Goal: Transaction & Acquisition: Purchase product/service

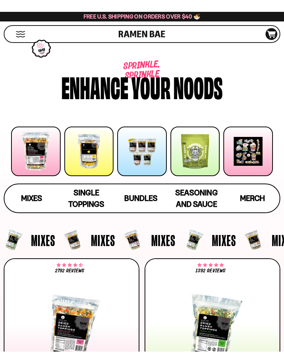
scroll to position [68, 0]
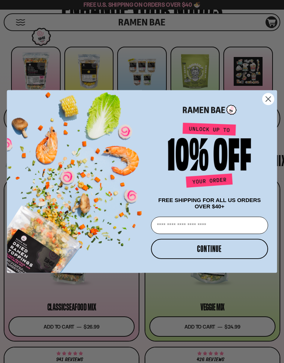
click at [205, 232] on input "Email" at bounding box center [209, 224] width 117 height 17
type input "**********"
click at [265, 149] on div "POPUP Form" at bounding box center [209, 156] width 121 height 75
click at [238, 252] on button "CONTINUE" at bounding box center [209, 248] width 117 height 20
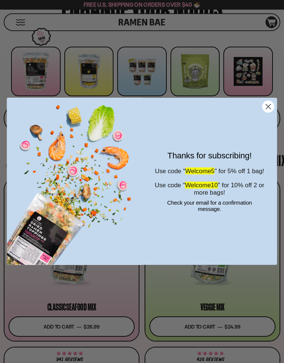
click at [272, 102] on circle "Close dialog" at bounding box center [267, 106] width 11 height 11
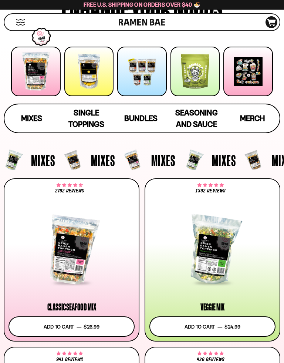
click at [88, 272] on div at bounding box center [72, 249] width 126 height 67
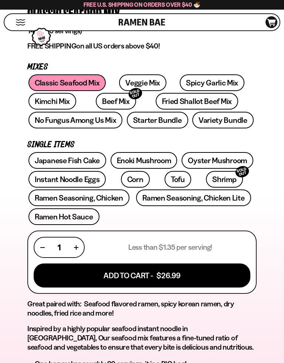
scroll to position [264, 0]
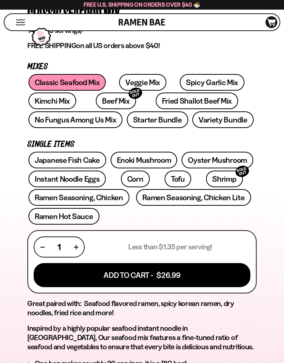
click at [199, 275] on button "Add To Cart - $26.99" at bounding box center [142, 275] width 217 height 24
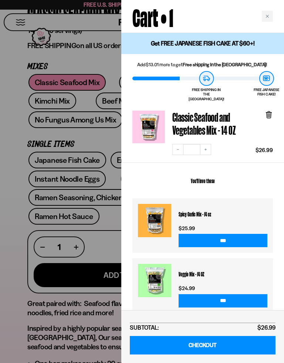
click at [89, 227] on div at bounding box center [142, 181] width 284 height 363
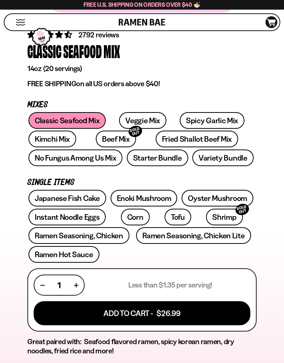
scroll to position [227, 0]
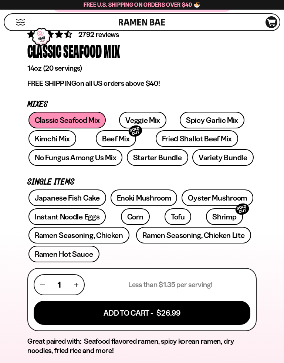
click at [233, 153] on link "Variety Bundle" at bounding box center [222, 157] width 61 height 17
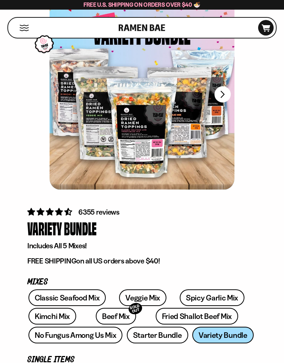
scroll to position [52, 0]
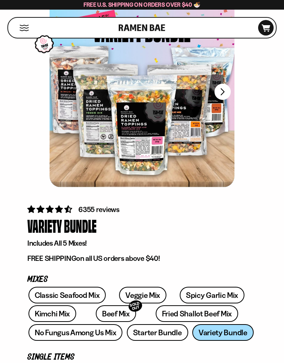
click at [126, 126] on div at bounding box center [142, 91] width 185 height 191
click at [206, 141] on div at bounding box center [142, 91] width 185 height 191
click at [152, 135] on div at bounding box center [142, 91] width 185 height 191
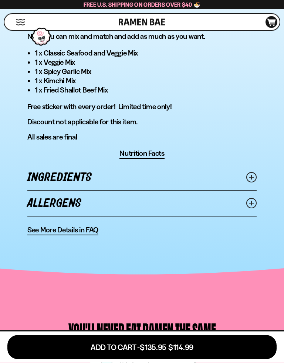
scroll to position [563, 0]
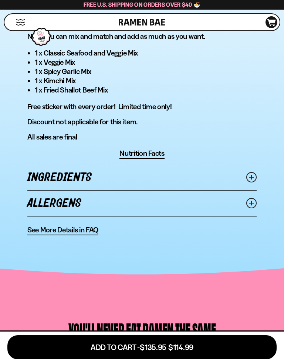
click at [154, 157] on span "Nutrition Facts" at bounding box center [141, 153] width 45 height 9
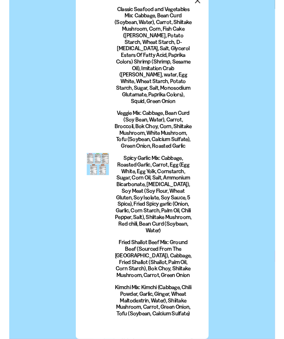
scroll to position [190, 0]
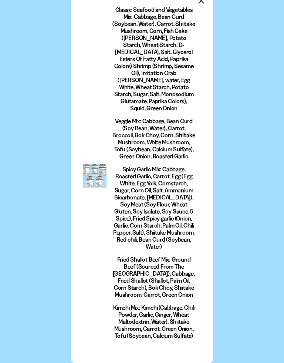
click at [106, 164] on div at bounding box center [95, 176] width 24 height 24
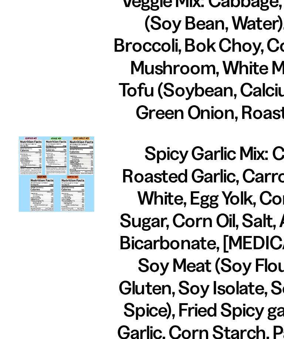
scroll to position [185, 0]
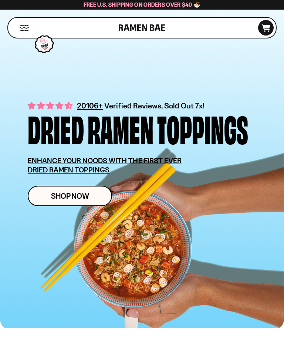
scroll to position [34, 0]
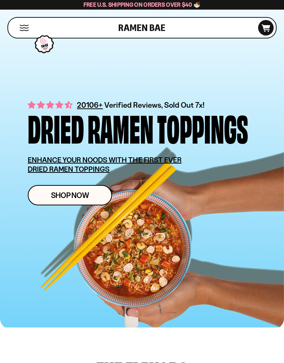
click at [90, 196] on link "Shop Now" at bounding box center [70, 195] width 84 height 20
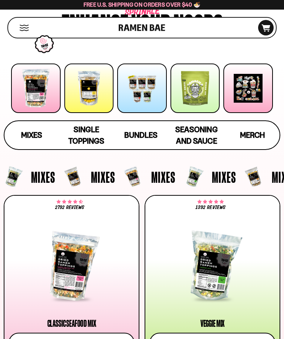
click at [136, 134] on span "Bundles" at bounding box center [140, 135] width 33 height 9
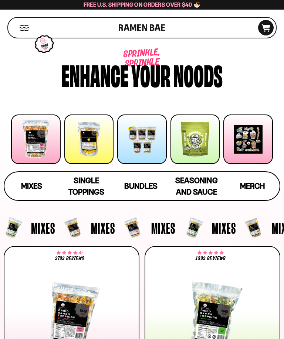
click at [40, 151] on div at bounding box center [36, 140] width 50 height 50
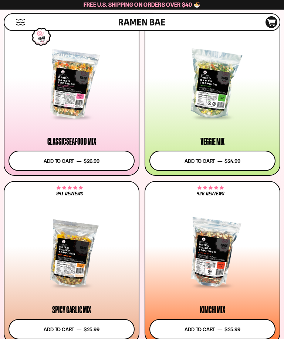
scroll to position [246, 0]
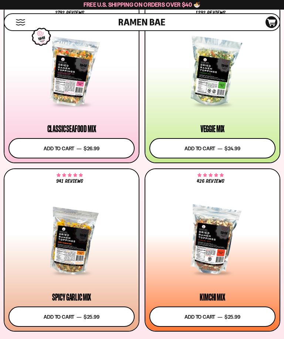
click at [212, 158] on button "Add to cart Add — Regular price $24.99 Regular price Sale price $24.99 Unit pri…" at bounding box center [212, 148] width 126 height 20
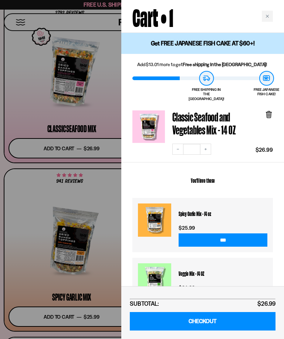
click at [217, 168] on h2 "You'll love these" at bounding box center [202, 180] width 140 height 24
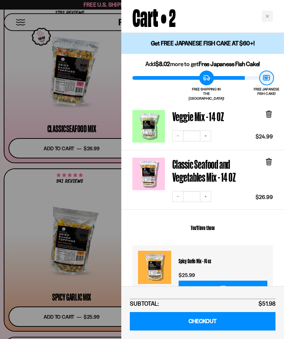
click at [55, 184] on div at bounding box center [142, 169] width 284 height 339
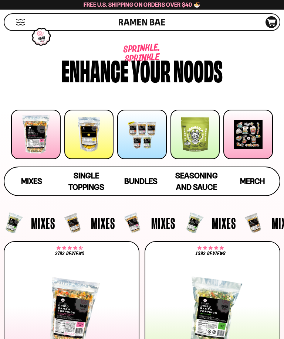
scroll to position [0, 0]
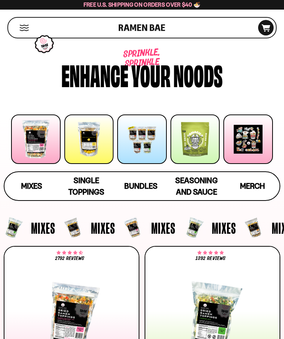
click at [268, 20] on div "Cart D0381C2F-513E-4F90-8A41-6F0A75DCBAAA" at bounding box center [266, 28] width 16 height 16
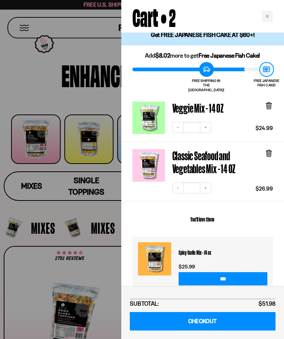
scroll to position [9, 0]
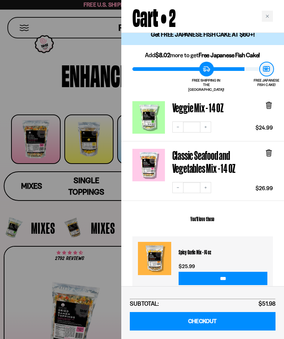
click at [272, 101] on icon at bounding box center [269, 105] width 8 height 8
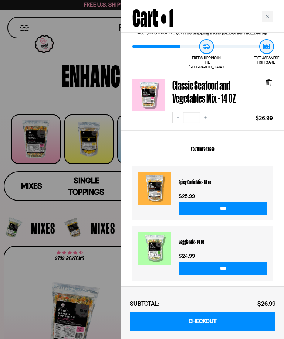
scroll to position [41, 0]
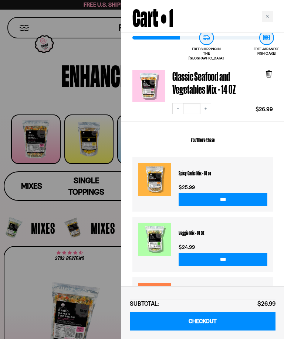
click at [234, 322] on link "CHECKOUT" at bounding box center [203, 321] width 146 height 19
